Goal: Task Accomplishment & Management: Complete application form

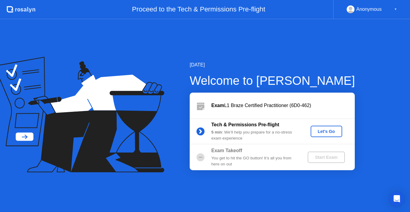
click at [320, 133] on div "Let's Go" at bounding box center [326, 131] width 27 height 5
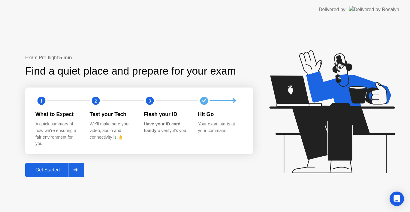
click at [53, 171] on div "Get Started" at bounding box center [47, 169] width 41 height 5
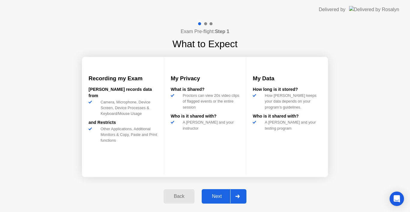
click at [213, 194] on div "Next" at bounding box center [216, 195] width 27 height 5
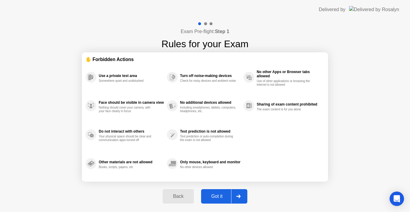
click at [217, 200] on button "Got it" at bounding box center [224, 196] width 46 height 14
select select "**********"
select select "*******"
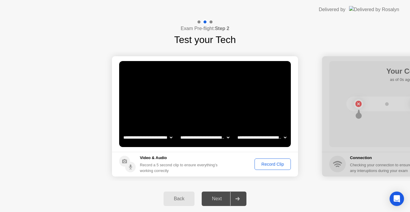
click at [267, 164] on div "Record Clip" at bounding box center [273, 163] width 32 height 5
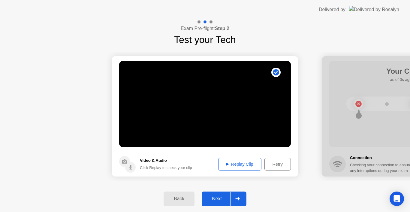
click at [249, 166] on div "Replay Clip" at bounding box center [239, 163] width 39 height 5
click at [218, 199] on div "Next" at bounding box center [216, 198] width 27 height 5
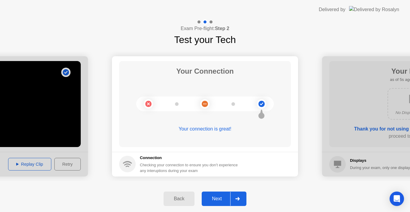
click at [216, 194] on button "Next" at bounding box center [224, 198] width 45 height 14
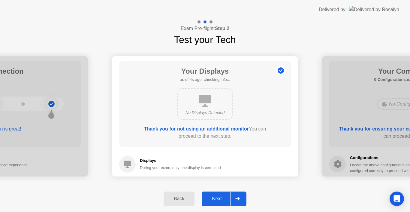
click at [214, 199] on div "Next" at bounding box center [216, 198] width 27 height 5
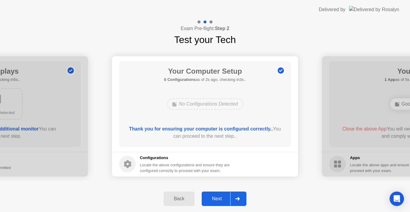
click at [221, 199] on div "Next" at bounding box center [216, 198] width 27 height 5
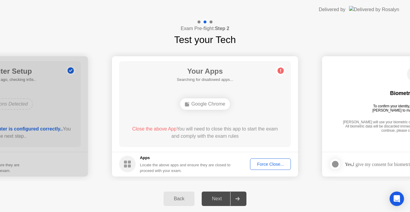
click at [266, 185] on div "Back Next" at bounding box center [205, 198] width 410 height 26
click at [216, 197] on div "Next" at bounding box center [216, 198] width 27 height 5
click at [217, 161] on div "Apps Locate the above apps and ensure they are closed to proceed with your exam." at bounding box center [185, 164] width 91 height 19
click at [227, 162] on div "Locate the above apps and ensure they are closed to proceed with your exam." at bounding box center [185, 167] width 91 height 11
click at [271, 165] on div "Force Close..." at bounding box center [270, 163] width 37 height 5
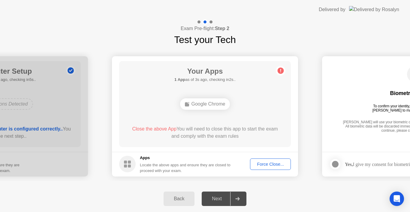
click at [221, 197] on div "Next" at bounding box center [216, 198] width 27 height 5
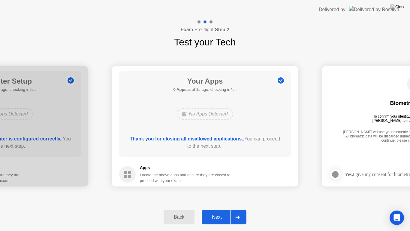
drag, startPoint x: 215, startPoint y: 212, endPoint x: 214, endPoint y: 209, distance: 3.1
click at [215, 211] on button "Next" at bounding box center [224, 216] width 45 height 14
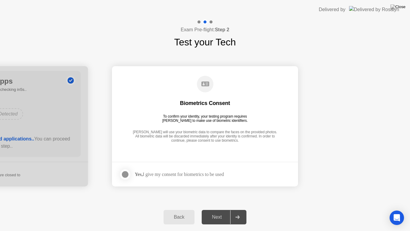
click at [126, 174] on div at bounding box center [125, 173] width 7 height 7
click at [217, 211] on div "Next" at bounding box center [216, 216] width 27 height 5
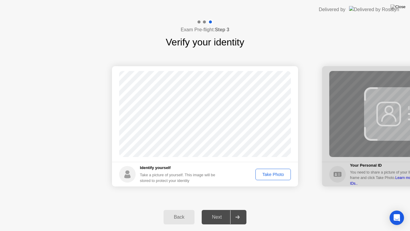
click at [276, 176] on div "Take Photo" at bounding box center [273, 174] width 31 height 5
click at [280, 175] on div "Retake" at bounding box center [276, 174] width 23 height 5
click at [269, 173] on div "Take Photo" at bounding box center [273, 174] width 31 height 5
click at [224, 211] on div "Next" at bounding box center [216, 216] width 27 height 5
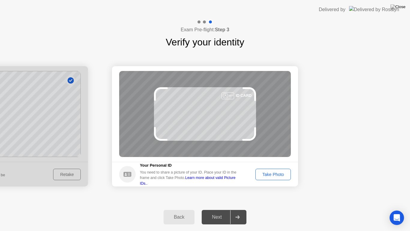
click at [284, 173] on div "Take Photo" at bounding box center [273, 174] width 31 height 5
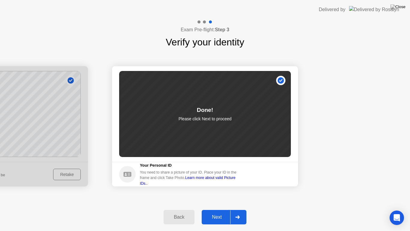
click at [222, 211] on button "Next" at bounding box center [224, 216] width 45 height 14
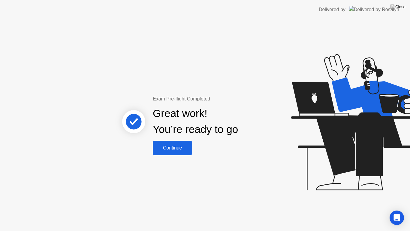
click at [180, 146] on div "Continue" at bounding box center [173, 147] width 36 height 5
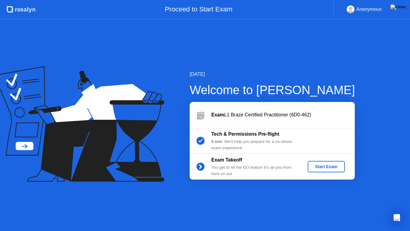
click at [322, 166] on div "Start Exam" at bounding box center [326, 166] width 32 height 5
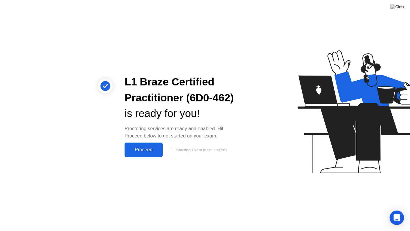
click at [153, 151] on div "Proceed" at bounding box center [143, 149] width 35 height 5
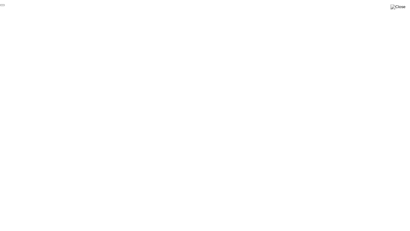
click at [5, 6] on button "End Proctoring Session" at bounding box center [2, 5] width 5 height 2
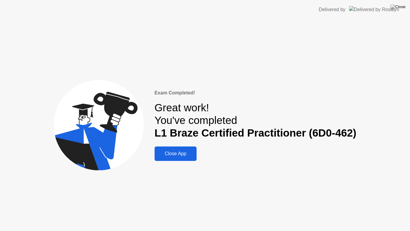
click at [171, 152] on div "Close App" at bounding box center [175, 153] width 38 height 5
